Goal: Transaction & Acquisition: Purchase product/service

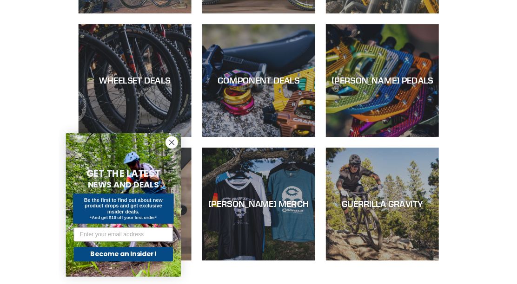
scroll to position [313, 0]
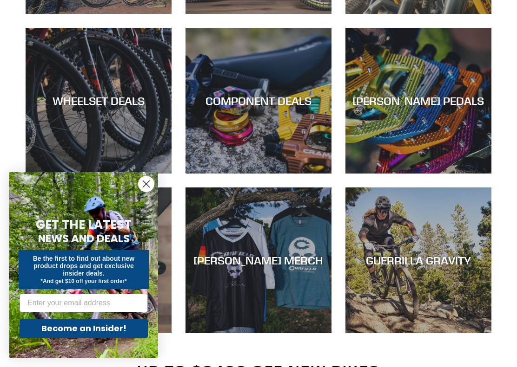
click at [104, 104] on div "WHEELSET DEALS" at bounding box center [99, 100] width 146 height 13
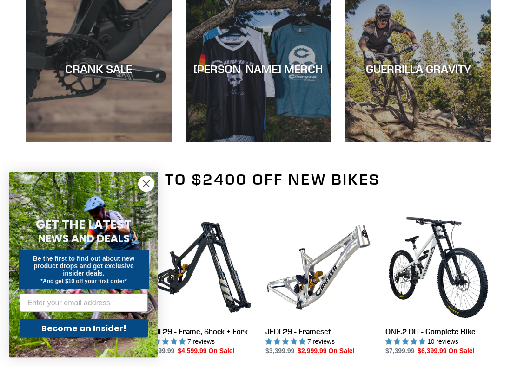
scroll to position [505, 0]
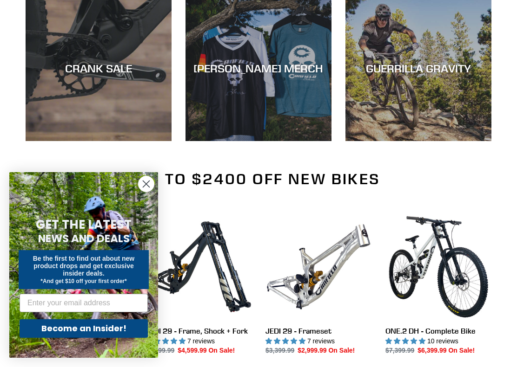
click at [261, 70] on div "CANFIELD MERCH" at bounding box center [258, 68] width 146 height 13
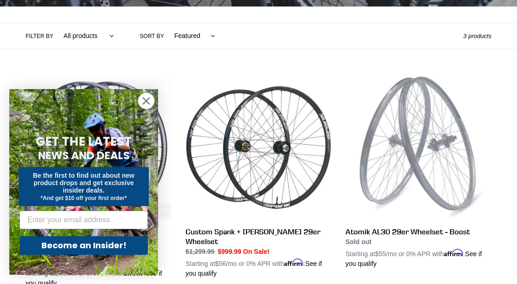
scroll to position [195, 0]
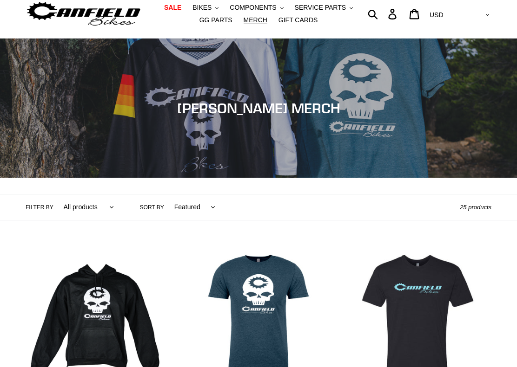
scroll to position [95, 0]
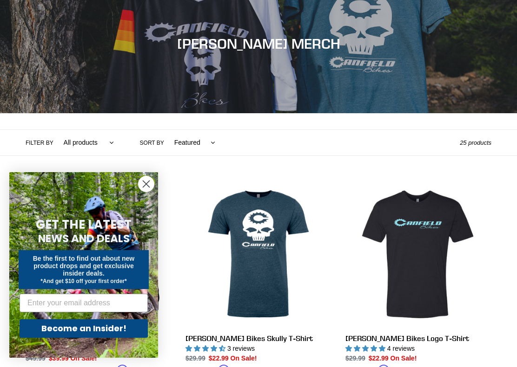
click at [147, 188] on circle "Close dialog" at bounding box center [145, 184] width 15 height 15
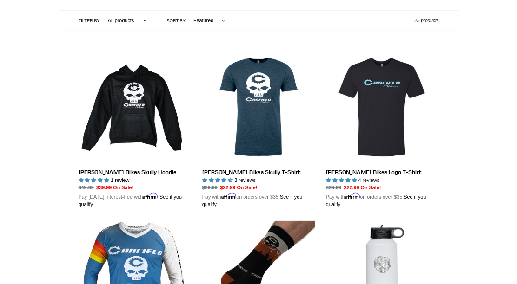
scroll to position [211, 0]
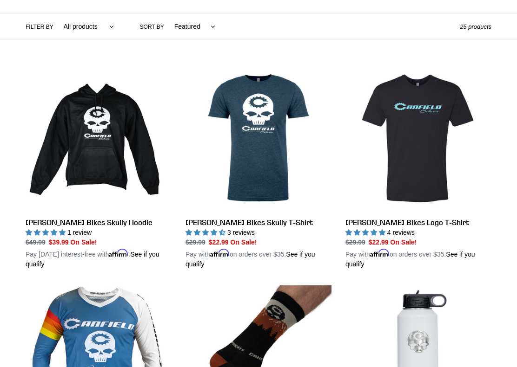
click at [261, 125] on link "Canfield Bikes Skully T-Shirt" at bounding box center [258, 167] width 146 height 204
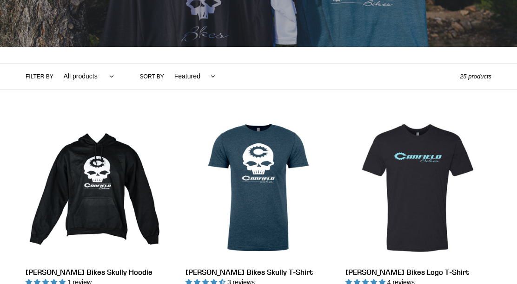
scroll to position [162, 0]
click at [428, 165] on link "Canfield Bikes Logo T-Shirt" at bounding box center [418, 217] width 146 height 204
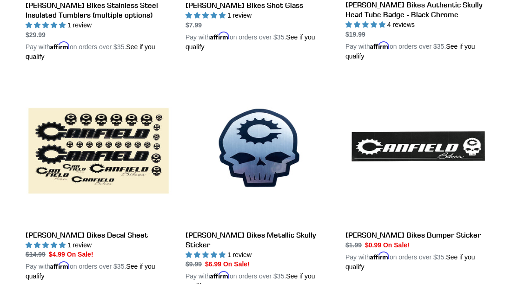
scroll to position [878, 0]
click at [94, 155] on link "[PERSON_NAME] Bikes Decal Sheet" at bounding box center [99, 180] width 146 height 204
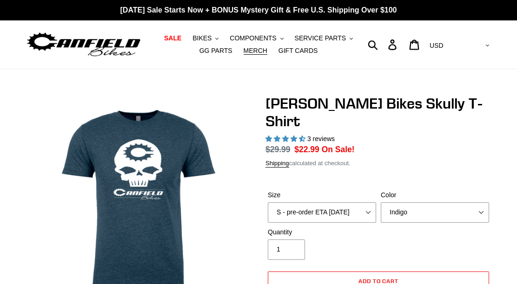
select select "highest-rating"
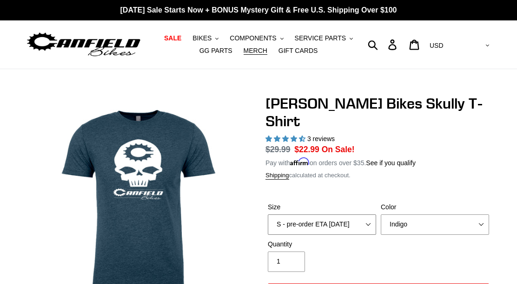
click at [371, 215] on select "S - pre-order ETA 9/20/25 M - pre-order ETA 9/20/25 L - pre-order ETA 9/20/25 X…" at bounding box center [322, 225] width 108 height 20
select select "XXL - pre-order ETA 9/20/25"
click at [480, 215] on select "Indigo Black" at bounding box center [434, 225] width 108 height 20
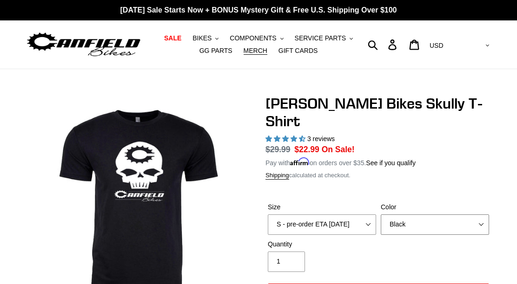
click at [473, 215] on select "Indigo Black" at bounding box center [434, 225] width 108 height 20
select select "Indigo"
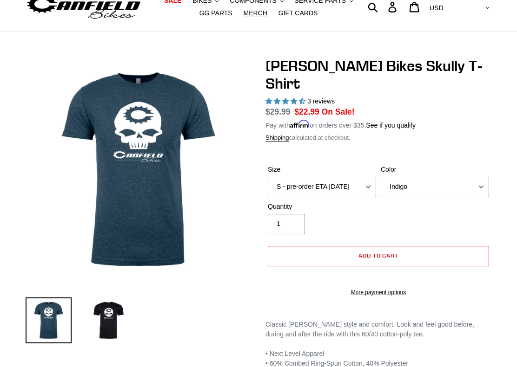
scroll to position [38, 0]
click at [375, 252] on span "Add to cart" at bounding box center [378, 255] width 40 height 7
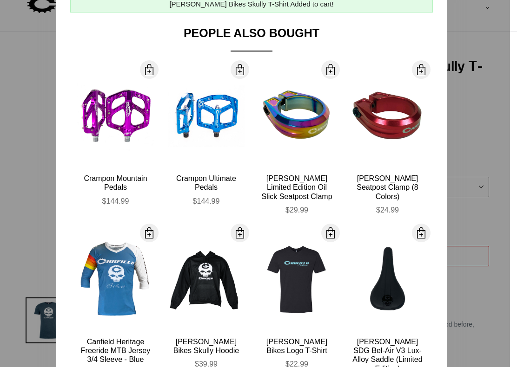
scroll to position [48, 0]
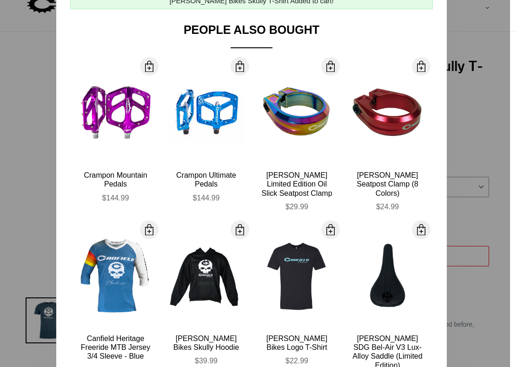
click at [380, 181] on div "[PERSON_NAME] Seatpost Clamp (8 Colors)" at bounding box center [387, 184] width 77 height 27
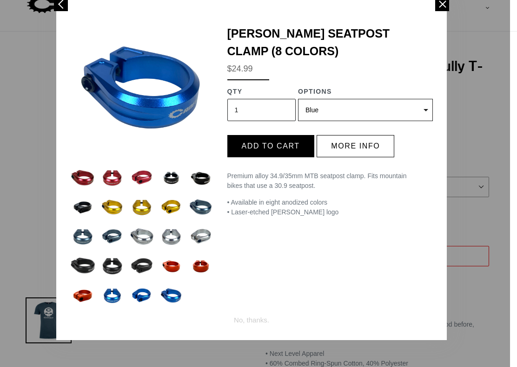
scroll to position [0, 0]
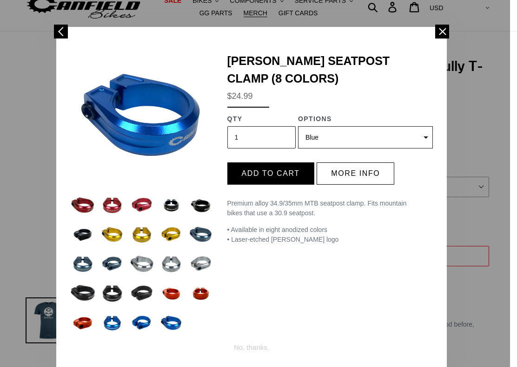
click at [429, 140] on select "Blue Black Gold Grey Red (Sold out) Silver (Sold out) Stealth Black (Sold out) …" at bounding box center [365, 137] width 135 height 22
click at [427, 141] on select "Blue Black Gold Grey Red (Sold out) Silver (Sold out) Stealth Black (Sold out) …" at bounding box center [365, 137] width 135 height 22
click at [62, 36] on div at bounding box center [61, 32] width 14 height 14
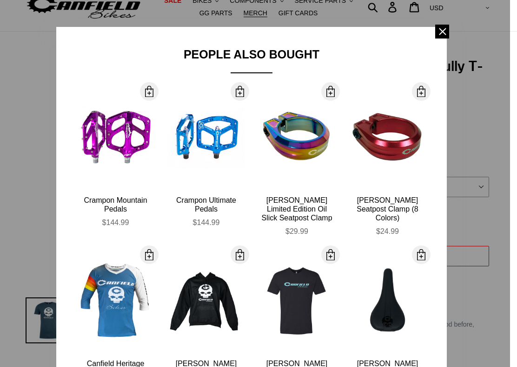
click at [446, 34] on span at bounding box center [442, 32] width 14 height 14
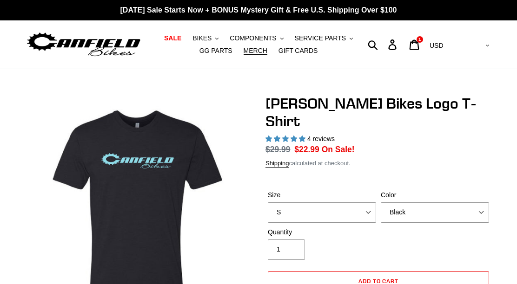
select select "highest-rating"
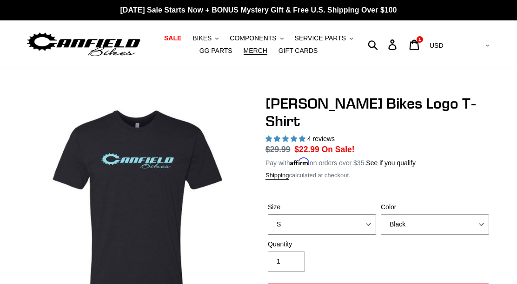
click at [372, 215] on select "S M L pre-order ETA [DATE] XL pre-order ETA [DATE] 2XL pre-order ETA [DATE]" at bounding box center [322, 225] width 108 height 20
select select "2XL pre-order ETA [DATE]"
click at [483, 215] on select "Black Brown [GEOGRAPHIC_DATA] Storm Blue" at bounding box center [434, 225] width 108 height 20
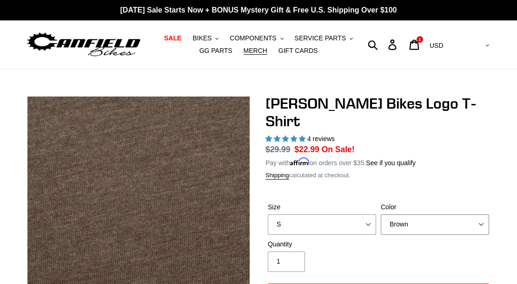
click at [484, 215] on select "Black Brown Indigo Storm Blue" at bounding box center [434, 225] width 108 height 20
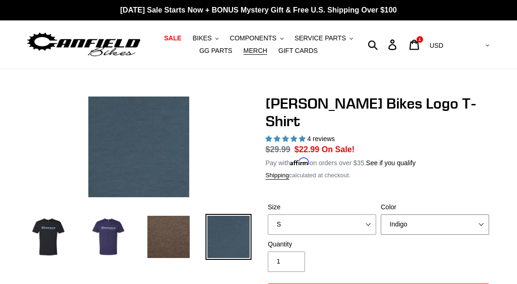
click at [482, 215] on select "Black Brown Indigo Storm Blue" at bounding box center [434, 225] width 108 height 20
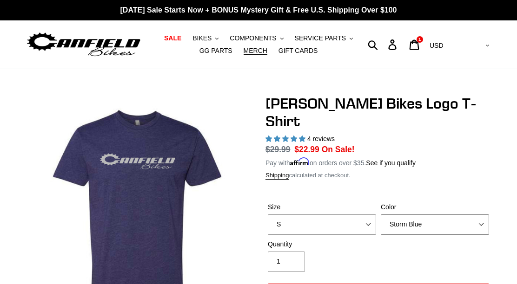
click at [478, 215] on select "Black Brown Indigo Storm Blue" at bounding box center [434, 225] width 108 height 20
select select "Black"
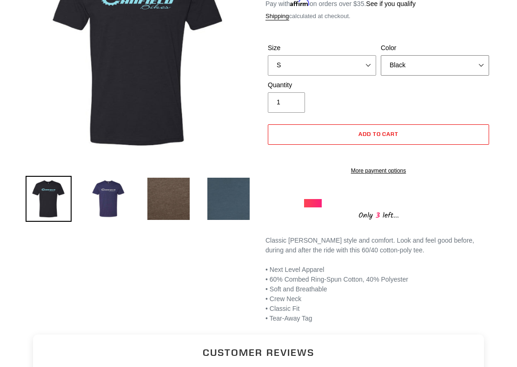
scroll to position [159, 0]
click at [377, 131] on span "Add to cart" at bounding box center [378, 134] width 40 height 7
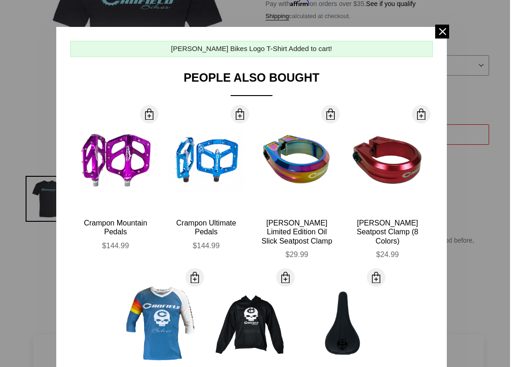
click at [445, 37] on span at bounding box center [442, 32] width 14 height 14
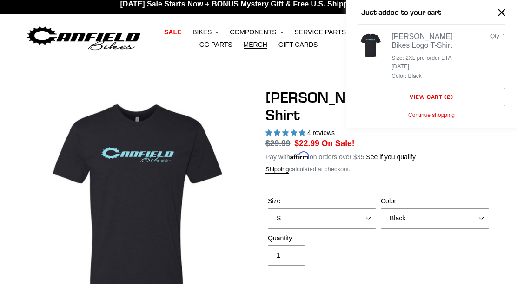
scroll to position [2, 0]
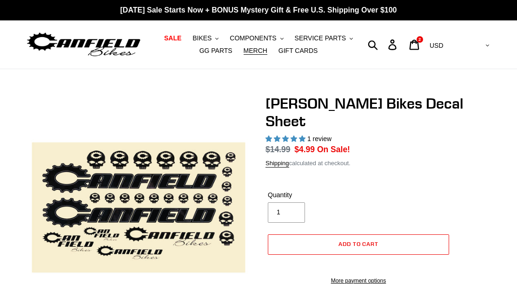
select select "highest-rating"
